Goal: Information Seeking & Learning: Learn about a topic

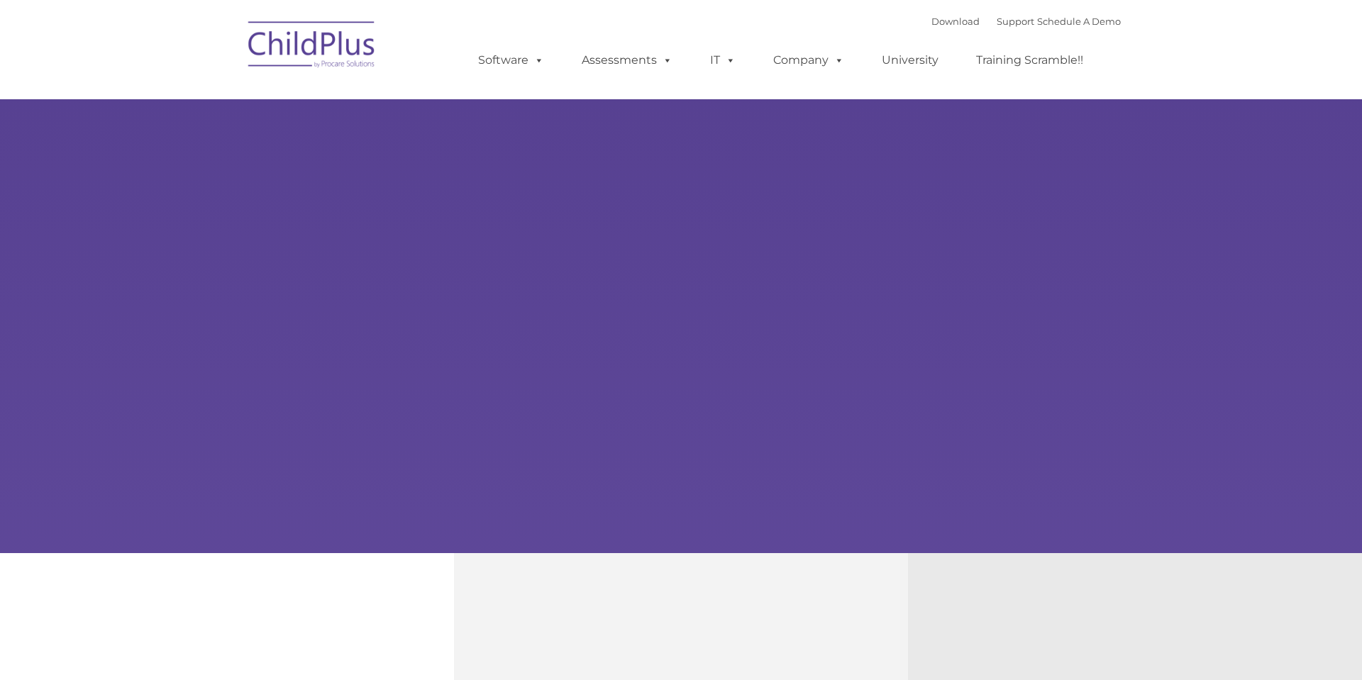
type input ""
select select "MEDIUM"
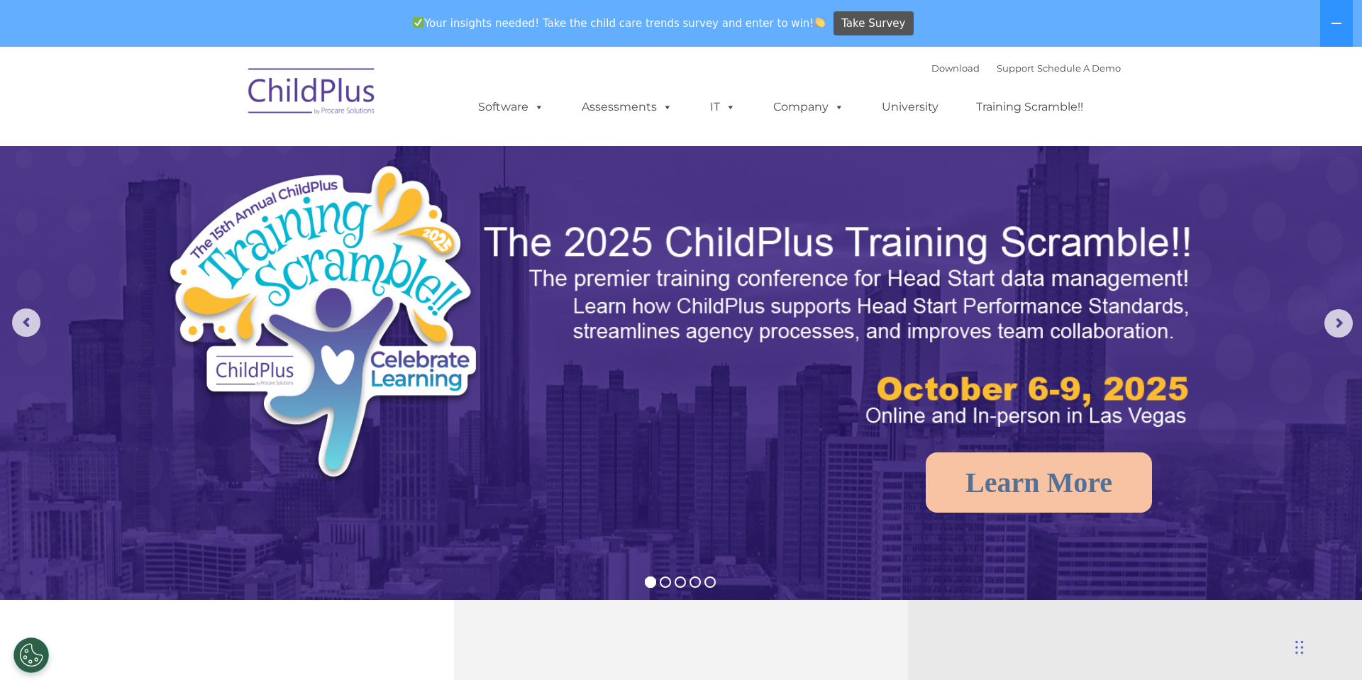
click at [1211, 94] on nav "Download Support | Schedule A Demo  MENU MENU Software ChildPlus: The original…" at bounding box center [681, 96] width 1362 height 99
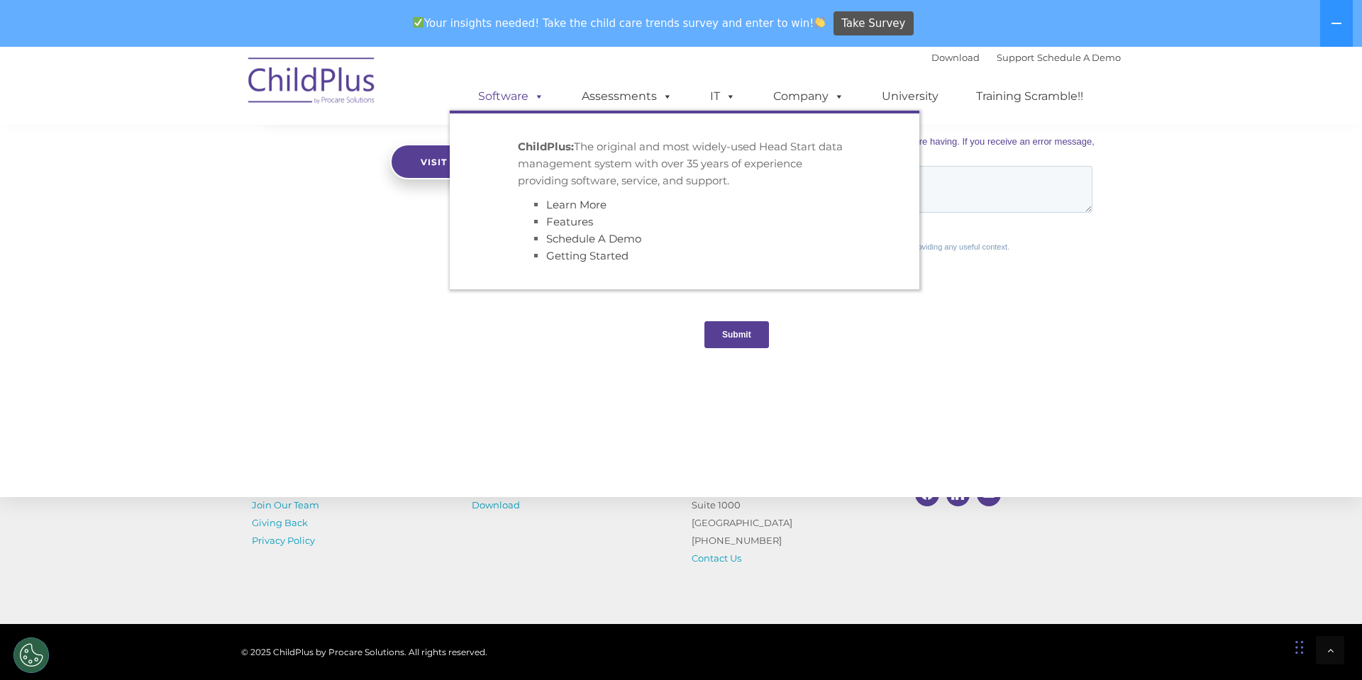
click at [542, 102] on span at bounding box center [536, 95] width 16 height 13
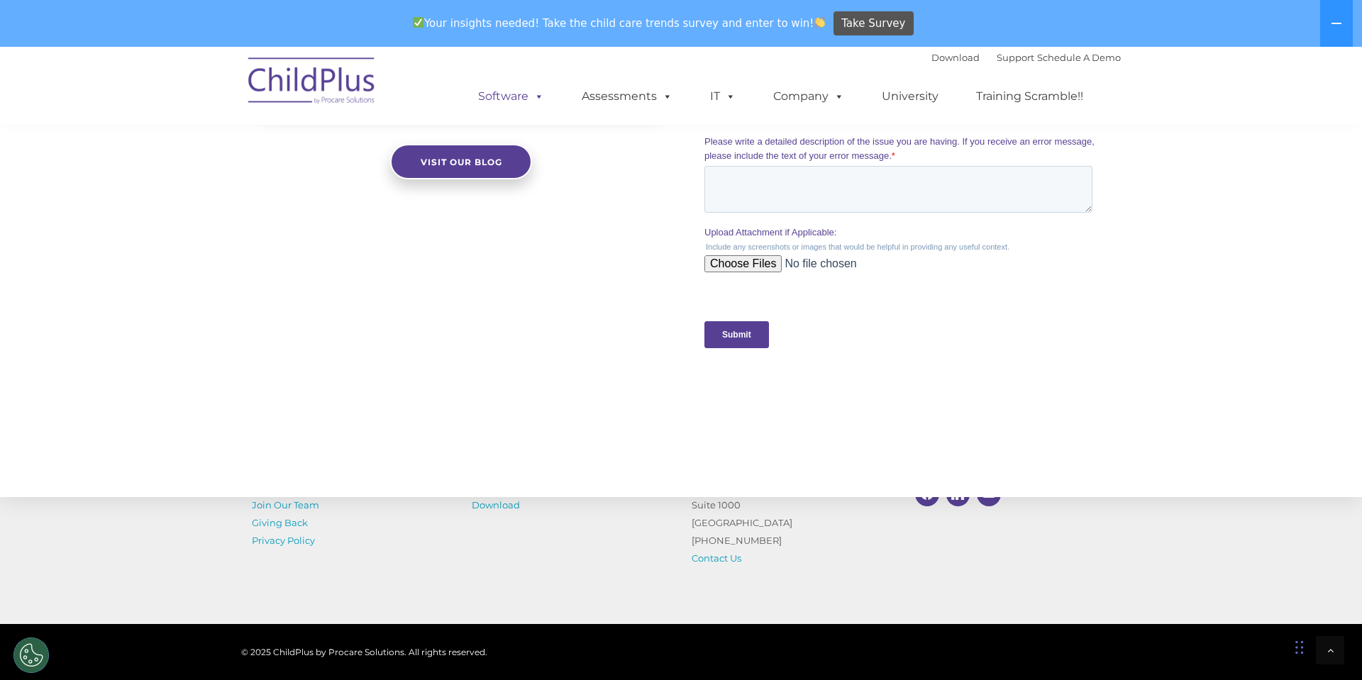
click at [536, 94] on span at bounding box center [536, 95] width 16 height 13
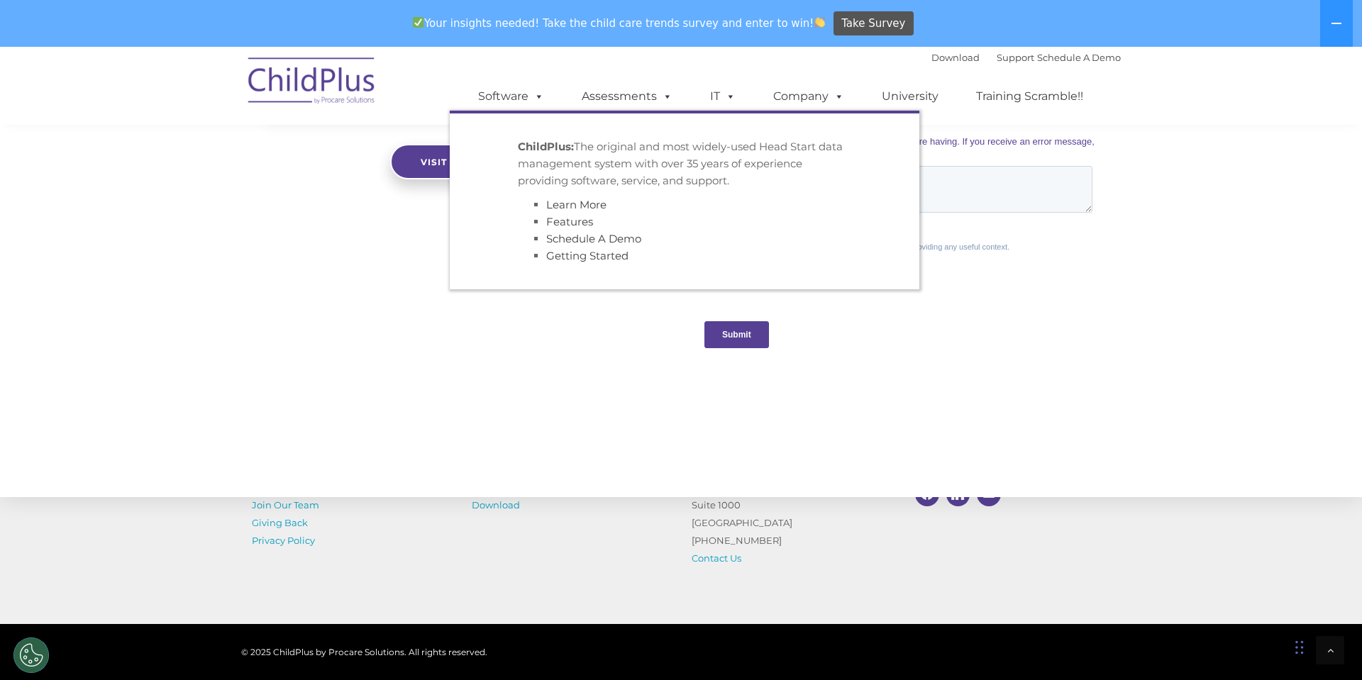
drag, startPoint x: 577, startPoint y: 147, endPoint x: 829, endPoint y: 172, distance: 253.7
click at [829, 172] on p "ChildPlus: The original and most widely-used Head Start data management system …" at bounding box center [684, 163] width 333 height 51
click at [807, 196] on div "ChildPlus: The original and most widely-used Head Start data management system …" at bounding box center [684, 201] width 333 height 126
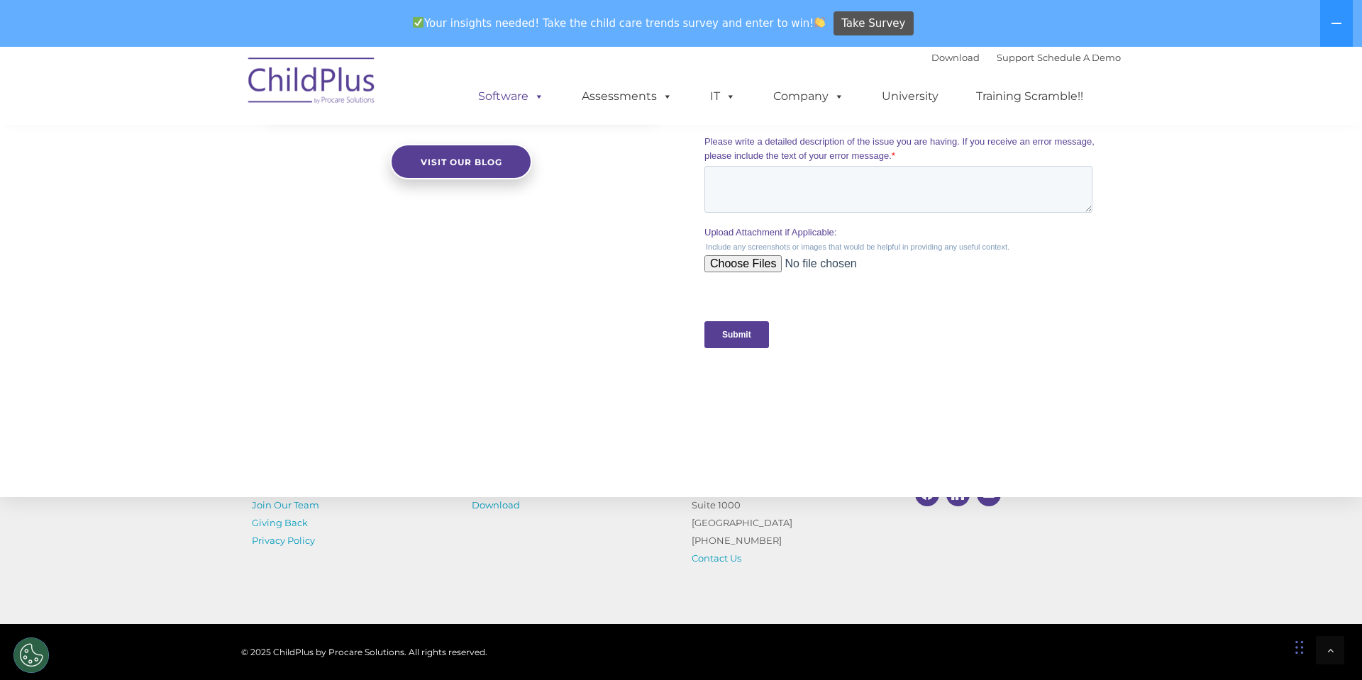
click at [542, 97] on span at bounding box center [536, 95] width 16 height 13
click at [542, 102] on span at bounding box center [536, 95] width 16 height 13
click at [551, 350] on div "The Latest News Using ChildPlus to Manage Students’ Health Information Congratu…" at bounding box center [681, 40] width 1362 height 727
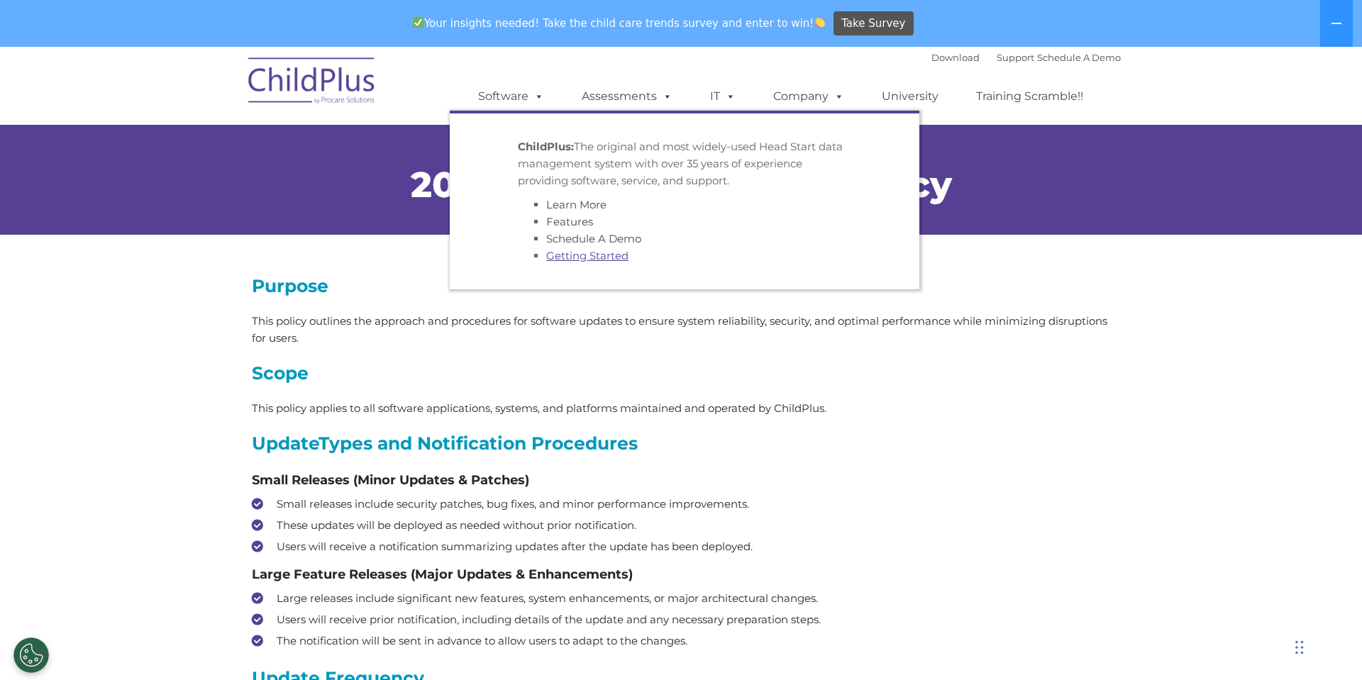
click at [574, 257] on link "Getting Started" at bounding box center [587, 255] width 82 height 13
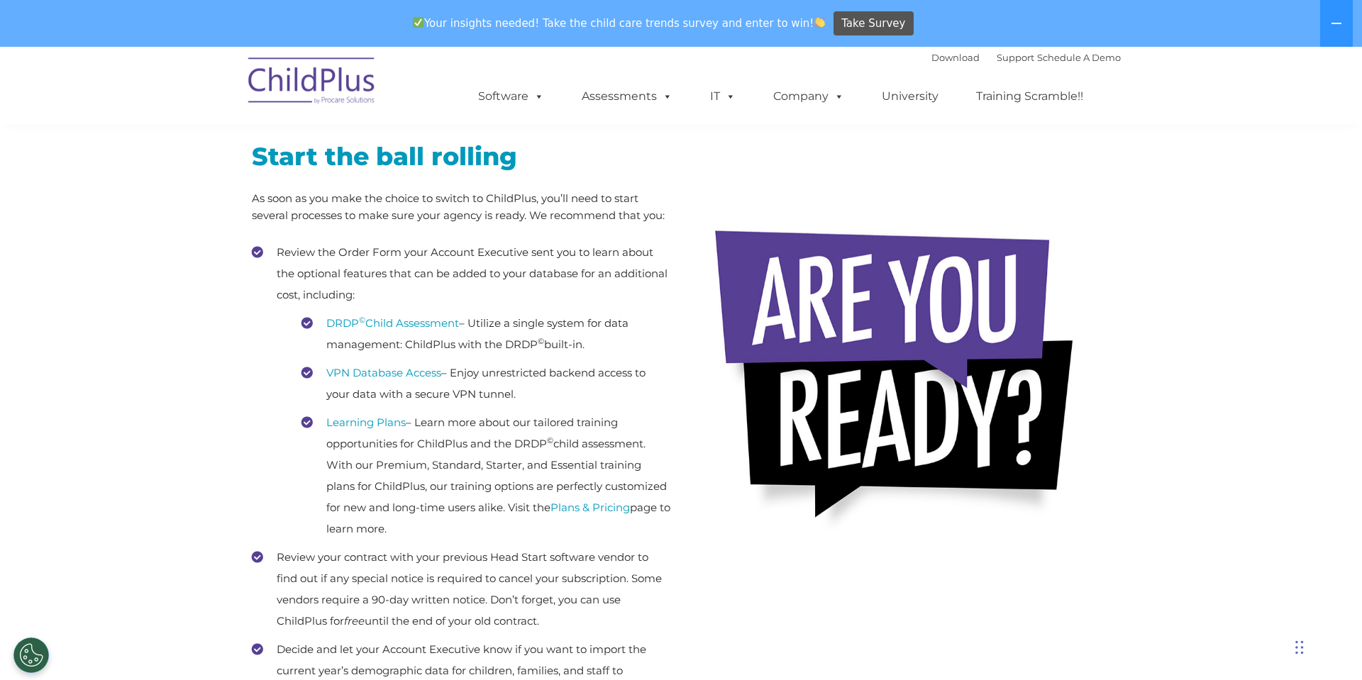
scroll to position [353, 0]
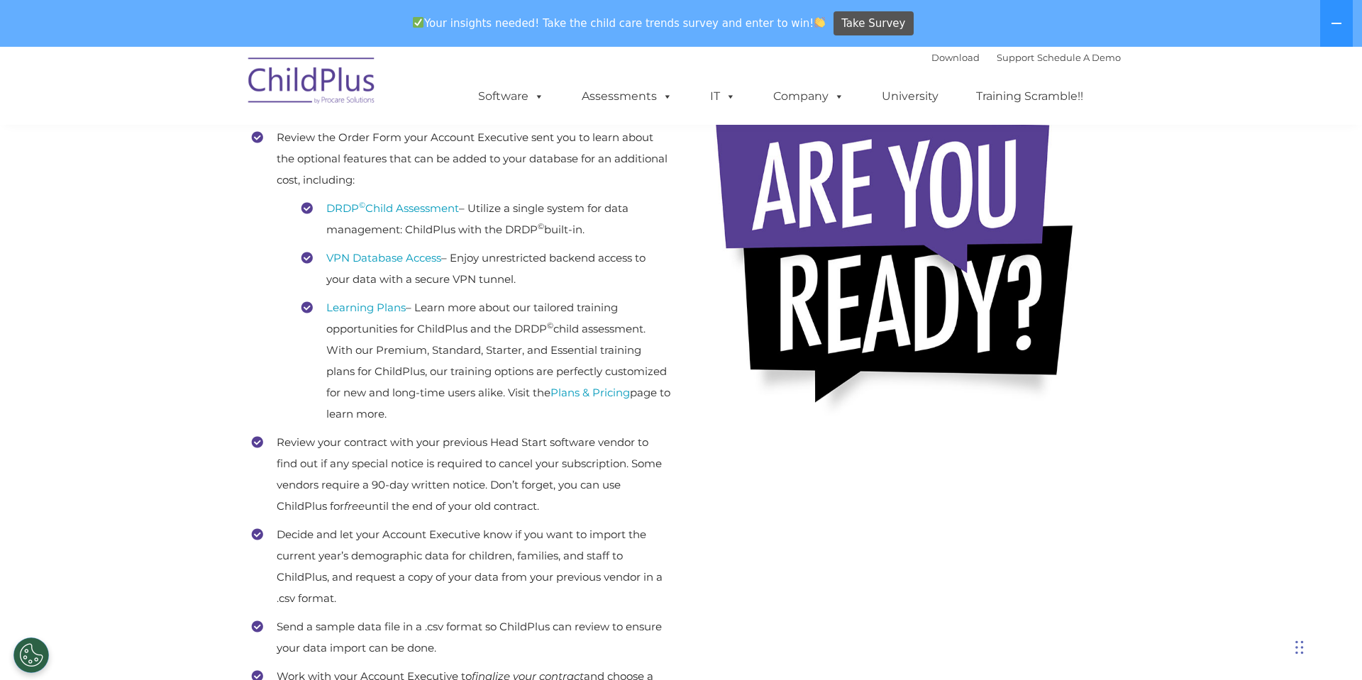
click at [813, 496] on div "Start the ball rolling As soon as you make the choice to switch to ChildPlus, y…" at bounding box center [680, 419] width 879 height 872
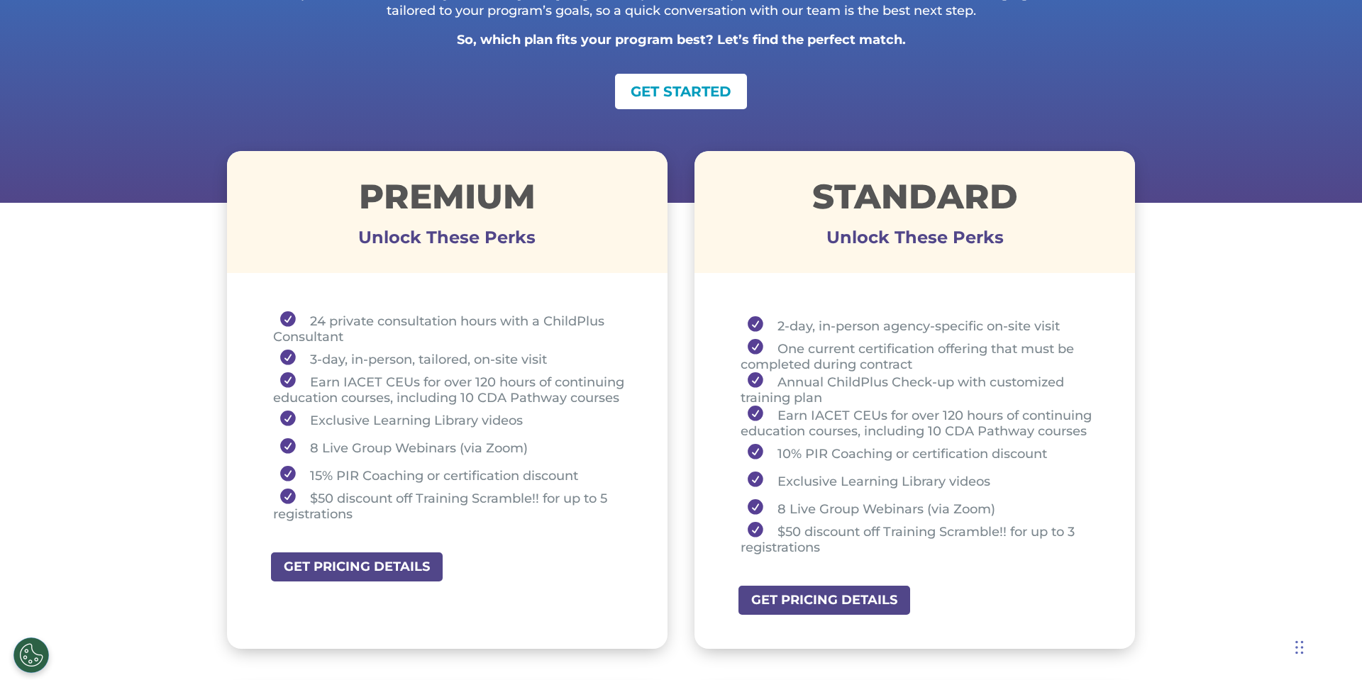
scroll to position [394, 0]
